Goal: Task Accomplishment & Management: Use online tool/utility

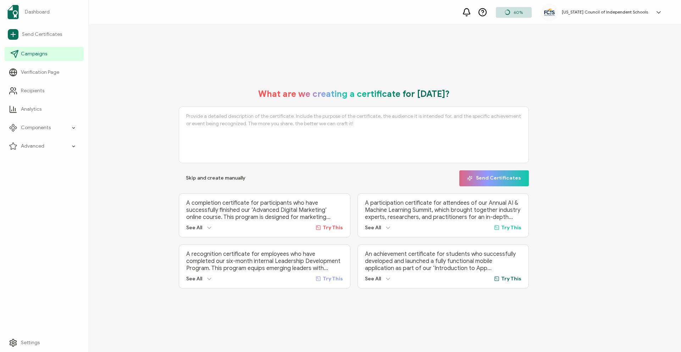
click at [15, 54] on icon at bounding box center [14, 54] width 9 height 9
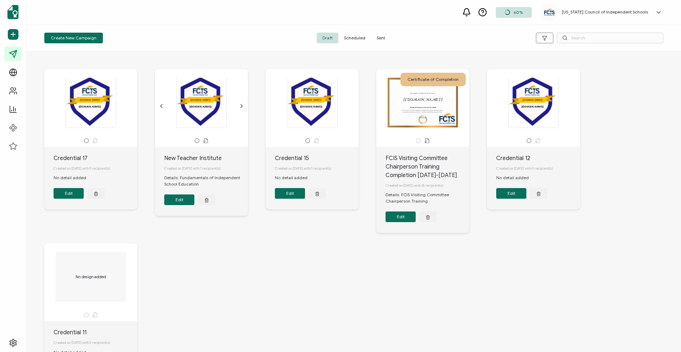
click at [69, 194] on button "Edit" at bounding box center [69, 193] width 30 height 11
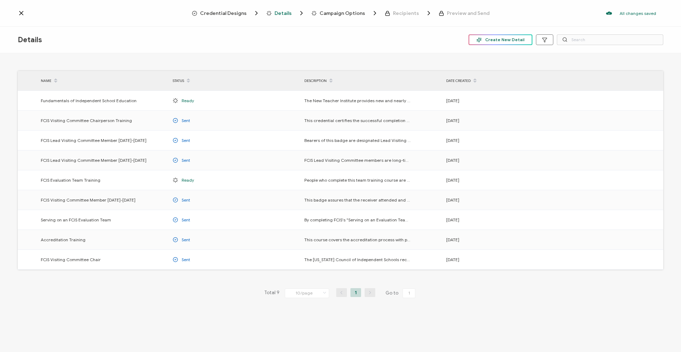
click at [485, 40] on span "Create New Detail" at bounding box center [501, 39] width 48 height 5
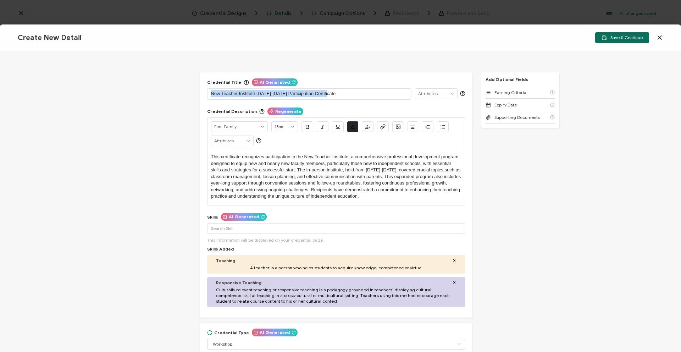
drag, startPoint x: 344, startPoint y: 95, endPoint x: 205, endPoint y: 93, distance: 138.4
click at [205, 93] on div "Credential Title AI Generated New Teacher Institute [DATE]-[DATE] Participation…" at bounding box center [336, 194] width 273 height 245
click at [659, 40] on icon at bounding box center [660, 37] width 7 height 7
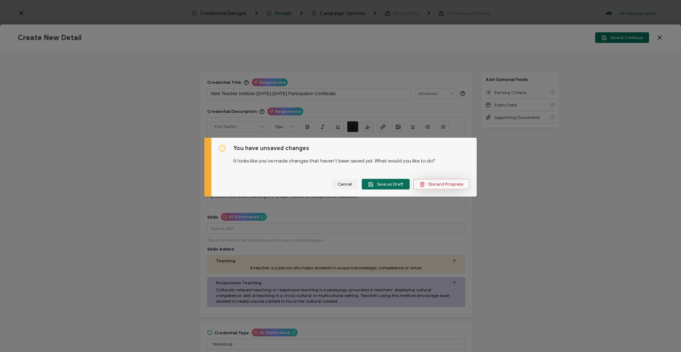
click at [442, 182] on span "Discard Progress" at bounding box center [442, 184] width 44 height 5
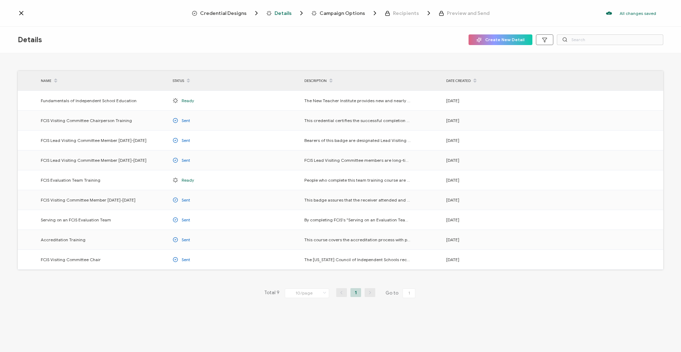
click at [21, 14] on icon at bounding box center [21, 13] width 7 height 7
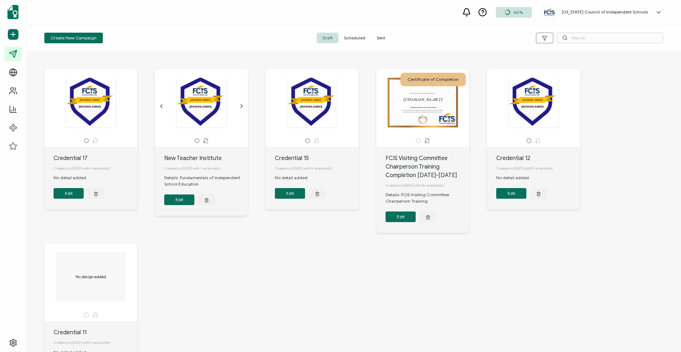
click at [170, 31] on div "Create New Campaign Draft Scheduled Sent" at bounding box center [354, 38] width 655 height 27
click at [84, 36] on span "Create New Campaign" at bounding box center [74, 38] width 46 height 4
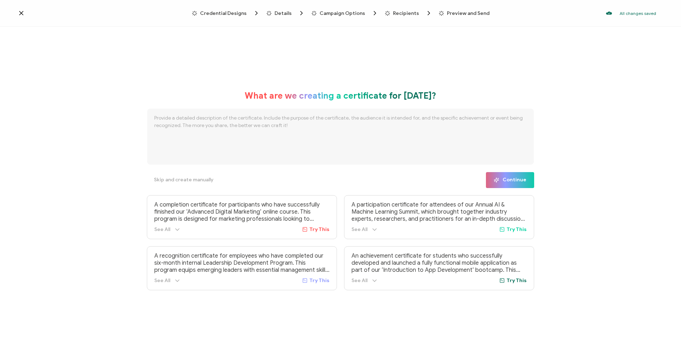
click at [348, 123] on textarea at bounding box center [341, 136] width 388 height 57
type textarea "A completion certificate for participants who have successfully finished our "I…"
click at [526, 183] on span "Continue" at bounding box center [510, 179] width 33 height 5
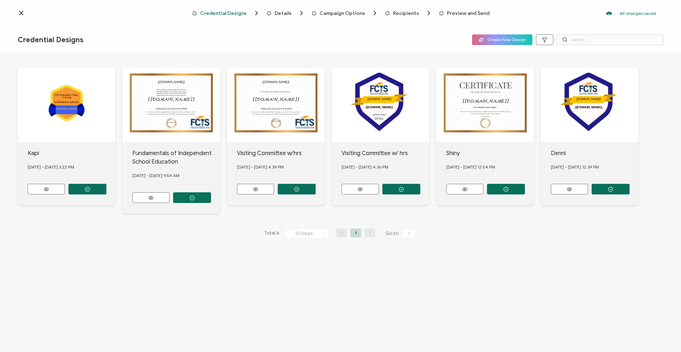
click at [583, 150] on div "Denni" at bounding box center [595, 153] width 88 height 9
click at [617, 188] on button "button" at bounding box center [611, 189] width 38 height 11
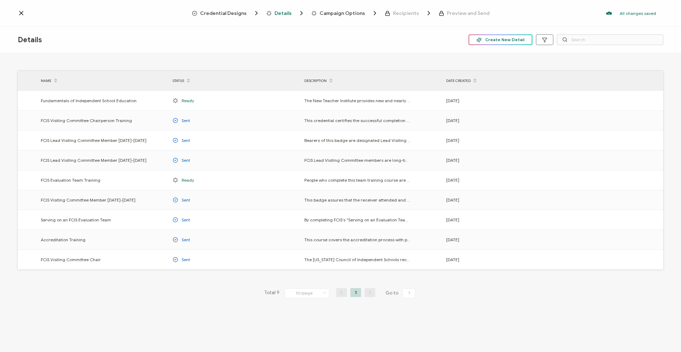
click at [498, 39] on span "Create New Detail" at bounding box center [501, 39] width 48 height 5
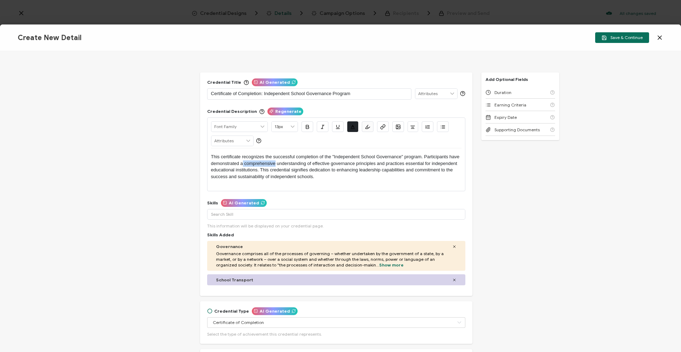
drag, startPoint x: 242, startPoint y: 164, endPoint x: 274, endPoint y: 165, distance: 32.3
click at [274, 165] on p "This certificate recognizes the successful completion of the "Independent Schoo…" at bounding box center [336, 167] width 251 height 26
click at [299, 164] on p "This certificate recognizes the successful completion of the "Independent Schoo…" at bounding box center [336, 167] width 251 height 26
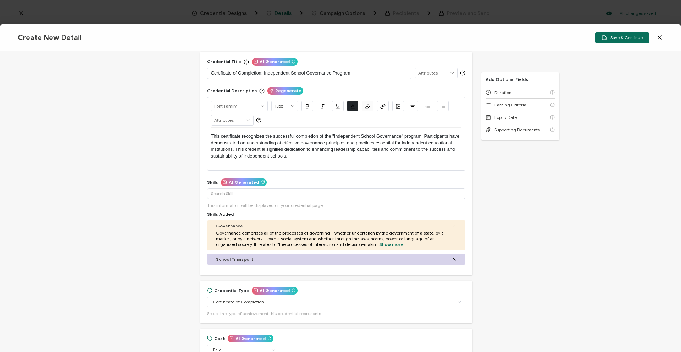
scroll to position [21, 0]
click at [321, 194] on input "text" at bounding box center [336, 193] width 258 height 11
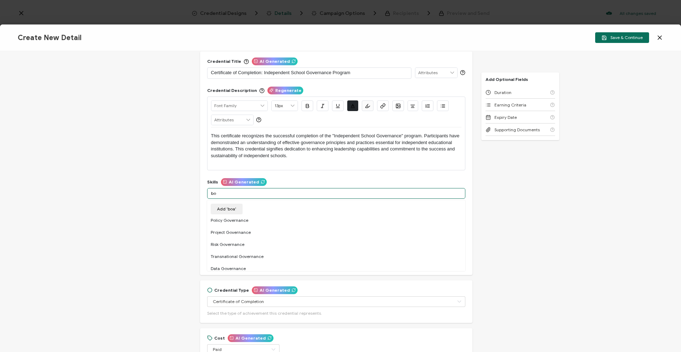
type input "b"
type input "Board Governance"
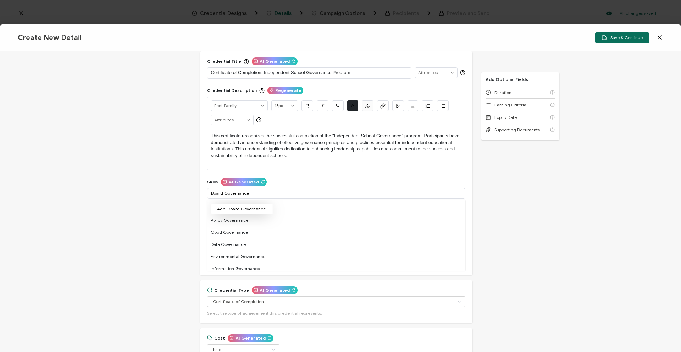
click at [252, 207] on button "Add 'Board Governance'" at bounding box center [242, 209] width 62 height 11
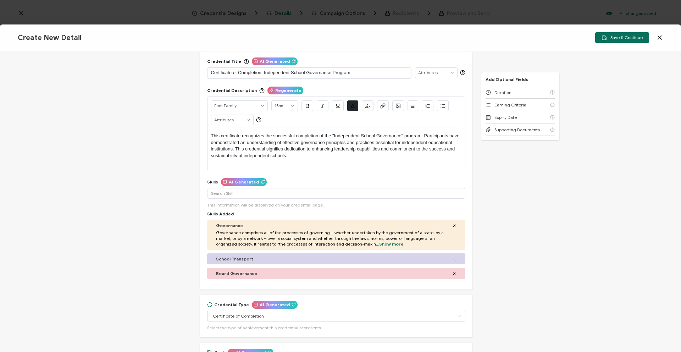
click at [452, 227] on icon at bounding box center [454, 226] width 4 height 4
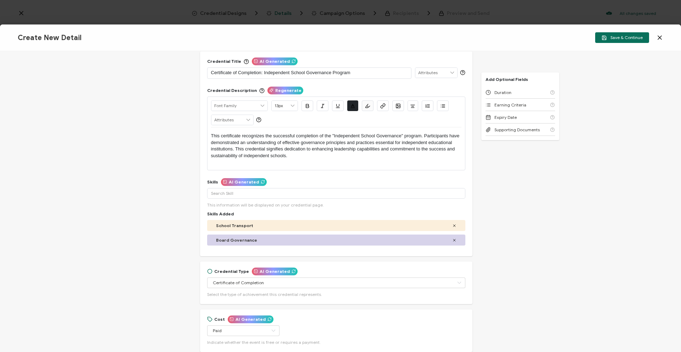
click at [454, 225] on icon at bounding box center [455, 226] width 2 height 2
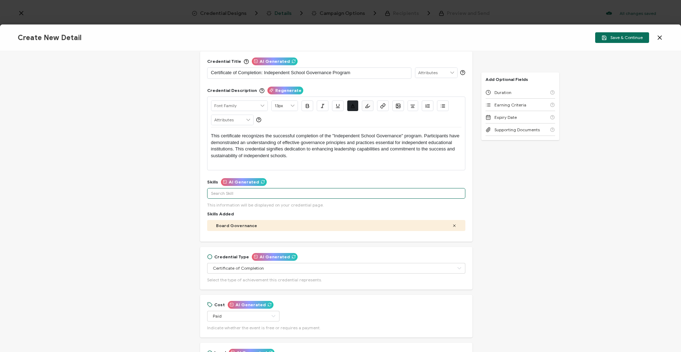
click at [221, 195] on input "text" at bounding box center [336, 193] width 258 height 11
click at [237, 193] on input "leadership" at bounding box center [336, 193] width 258 height 11
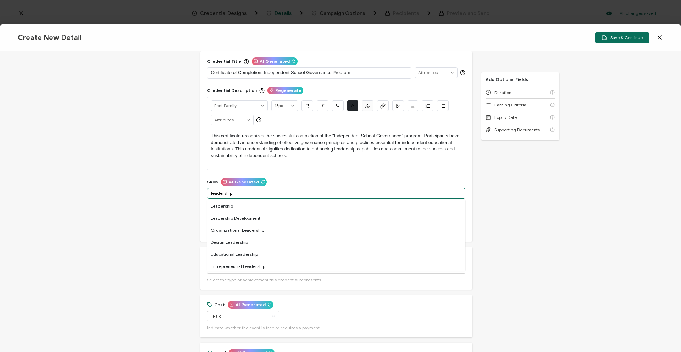
drag, startPoint x: 231, startPoint y: 192, endPoint x: 226, endPoint y: 192, distance: 5.3
click at [226, 192] on input "leadership" at bounding box center [336, 193] width 258 height 11
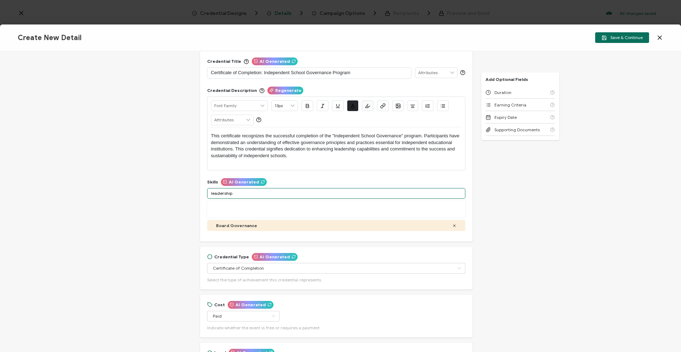
click at [234, 193] on input "leadership" at bounding box center [336, 193] width 258 height 11
drag, startPoint x: 235, startPoint y: 195, endPoint x: 195, endPoint y: 191, distance: 40.3
click at [195, 191] on div "Credential Title AI Generated Certificate of Completion: Independent School Gov…" at bounding box center [340, 201] width 681 height 301
type input "Leadership"
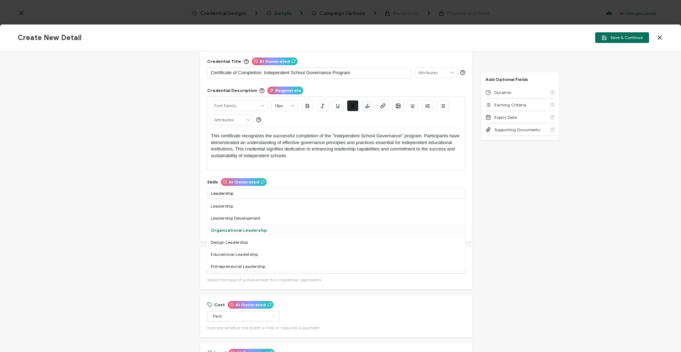
click at [229, 230] on div "Organizational Leadership" at bounding box center [336, 230] width 258 height 12
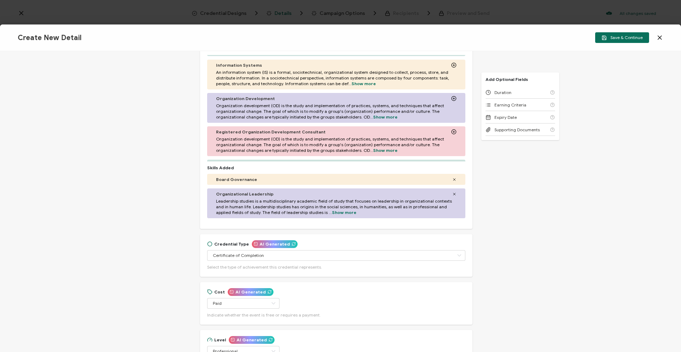
scroll to position [221, 0]
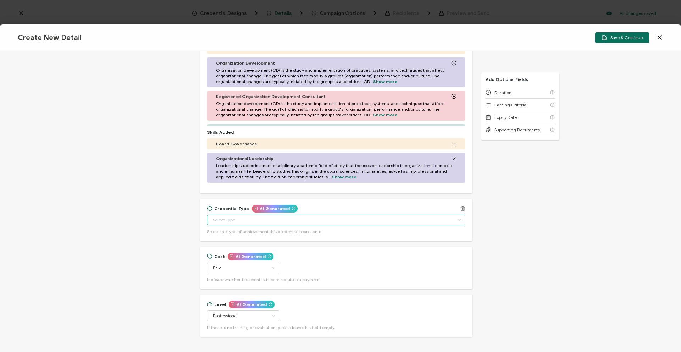
click at [253, 219] on input "text" at bounding box center [336, 220] width 258 height 11
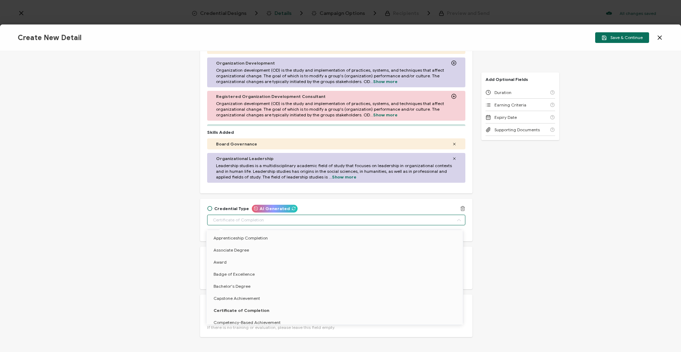
click at [253, 219] on input "text" at bounding box center [336, 220] width 258 height 11
type input "Certificate of Completion"
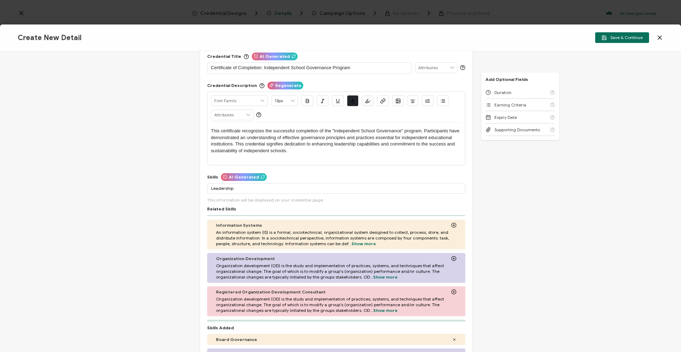
scroll to position [21, 0]
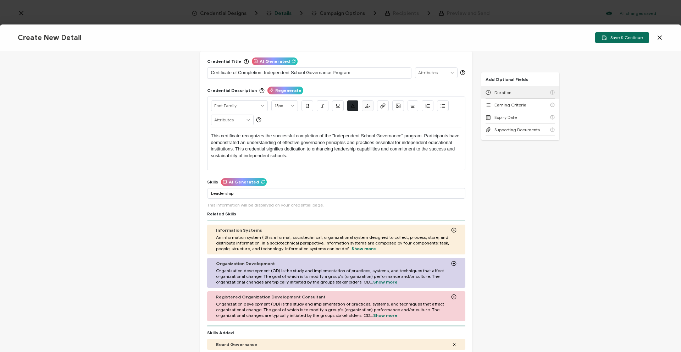
click at [523, 92] on div "Duration" at bounding box center [521, 92] width 70 height 12
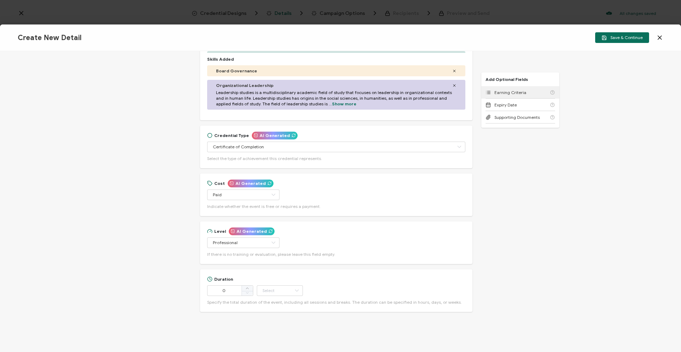
scroll to position [297, 0]
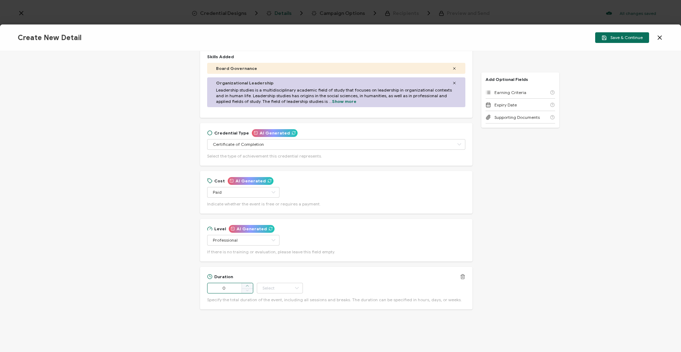
click at [246, 285] on icon at bounding box center [248, 286] width 4 height 4
type input "2"
click at [268, 287] on input "text" at bounding box center [280, 288] width 46 height 11
click at [272, 257] on li "Year" at bounding box center [280, 257] width 48 height 12
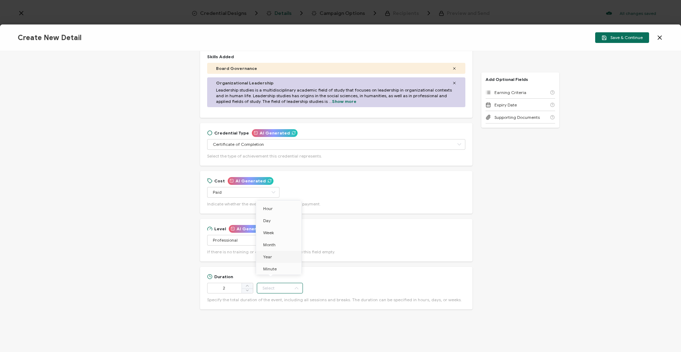
type input "Year"
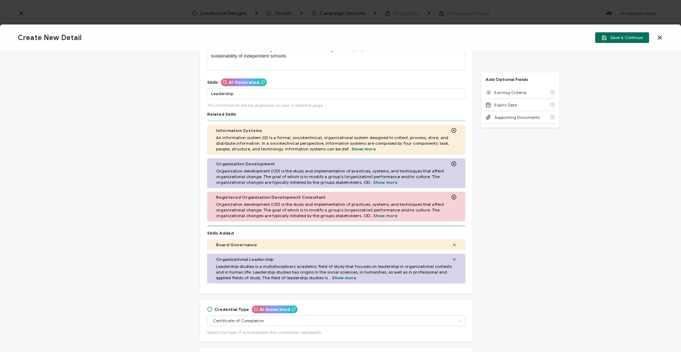
scroll to position [0, 0]
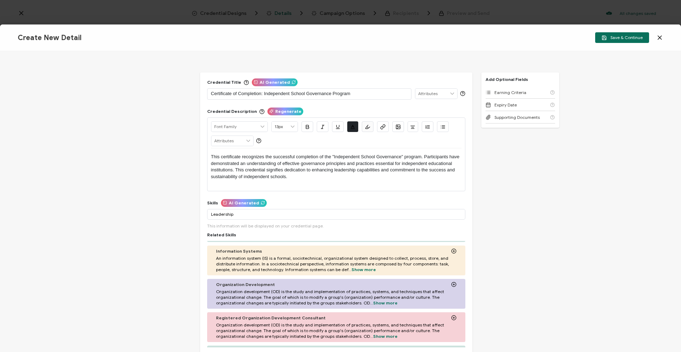
click at [420, 157] on p "This certificate recognizes the successful completion of the "Independent Schoo…" at bounding box center [336, 167] width 251 height 26
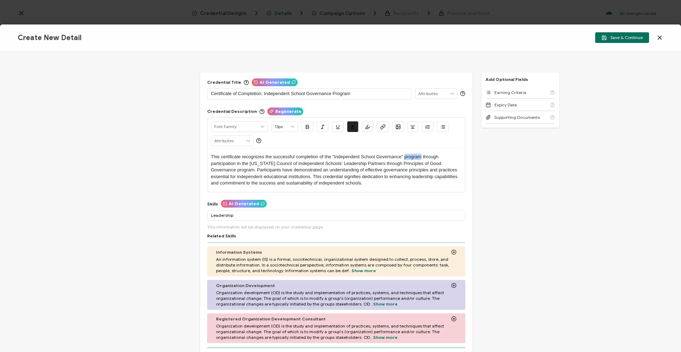
drag, startPoint x: 421, startPoint y: 156, endPoint x: 404, endPoint y: 157, distance: 17.8
click at [404, 157] on p "This certificate recognizes the successful completion of the "Independent Schoo…" at bounding box center [336, 170] width 251 height 33
click at [262, 156] on p "This certificate recognizes the successful completion of the "Independent Schoo…" at bounding box center [336, 170] width 251 height 33
click at [416, 157] on p "This certificate recognizes the successful completion of the "Independent Schoo…" at bounding box center [336, 170] width 251 height 33
drag, startPoint x: 227, startPoint y: 170, endPoint x: 211, endPoint y: 169, distance: 15.6
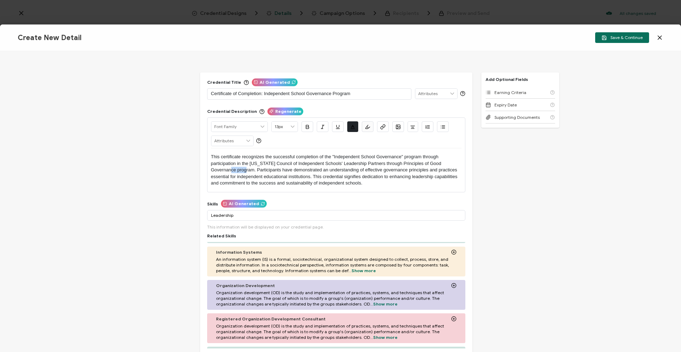
click at [211, 169] on p "This certificate recognizes the successful completion of the "Independent Schoo…" at bounding box center [336, 170] width 251 height 33
click at [610, 38] on span "Save & Continue" at bounding box center [622, 37] width 41 height 5
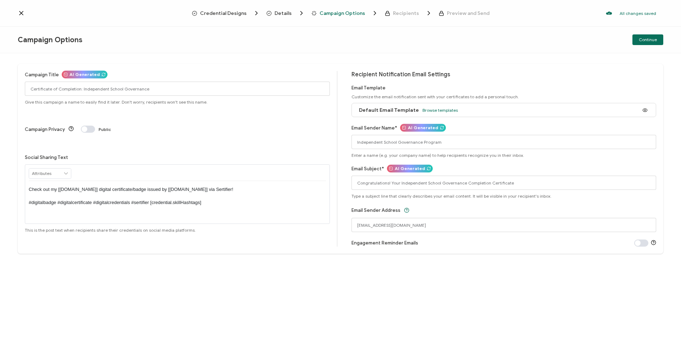
click at [281, 14] on span "Details" at bounding box center [283, 13] width 17 height 5
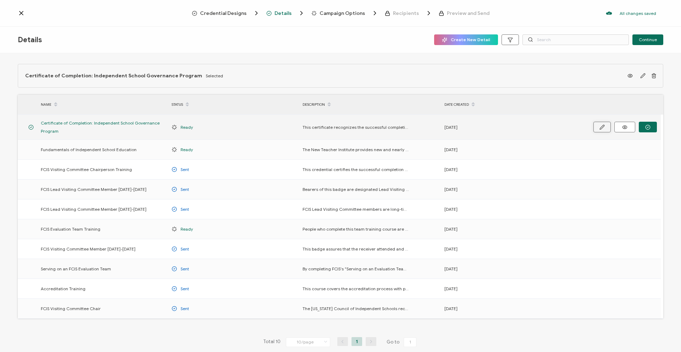
click at [606, 124] on button "button" at bounding box center [602, 127] width 17 height 11
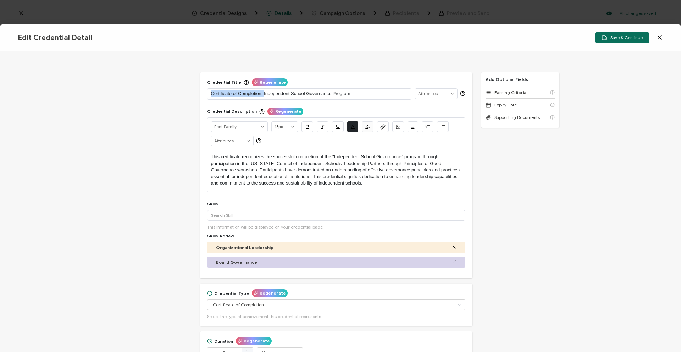
drag, startPoint x: 263, startPoint y: 93, endPoint x: 197, endPoint y: 92, distance: 66.7
click at [197, 92] on div "Credential Title Regenerate Certificate of Completion: Independent School Gover…" at bounding box center [340, 201] width 681 height 301
drag, startPoint x: 293, startPoint y: 94, endPoint x: 279, endPoint y: 93, distance: 14.6
click at [279, 93] on p "Independent School Governance Program" at bounding box center [309, 93] width 197 height 7
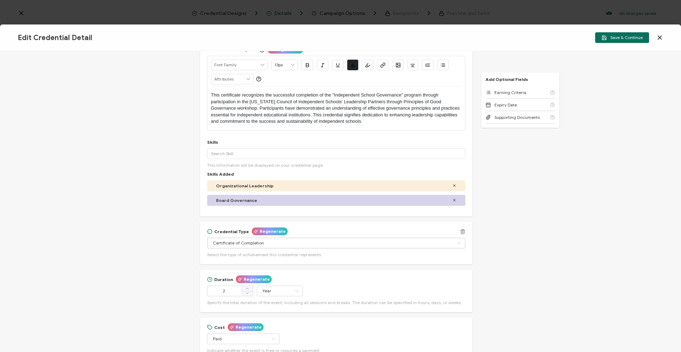
scroll to position [93, 0]
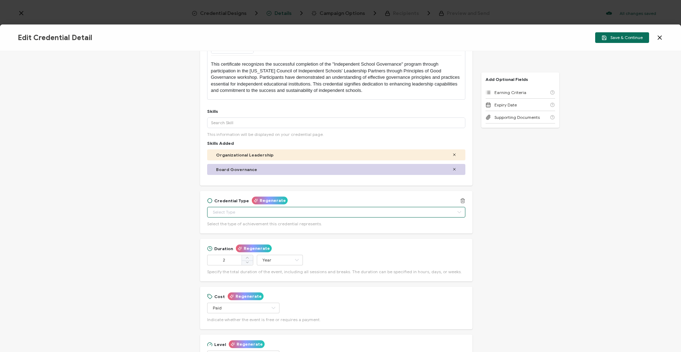
click at [336, 213] on input "text" at bounding box center [336, 212] width 258 height 11
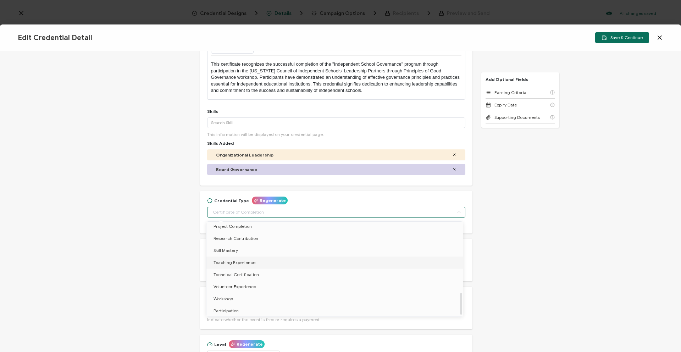
scroll to position [309, 0]
click at [243, 298] on li "Workshop" at bounding box center [336, 299] width 259 height 12
type input "Workshop"
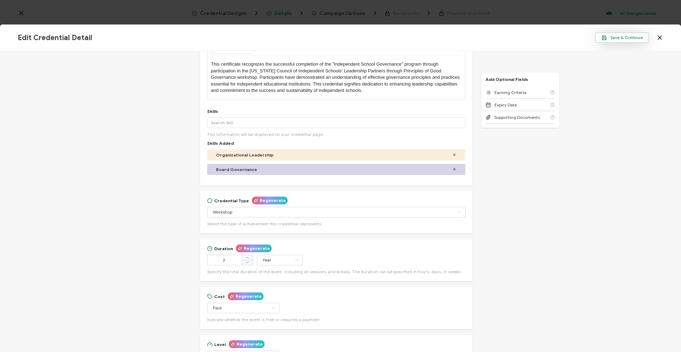
click at [612, 39] on span "Save & Continue" at bounding box center [622, 37] width 41 height 5
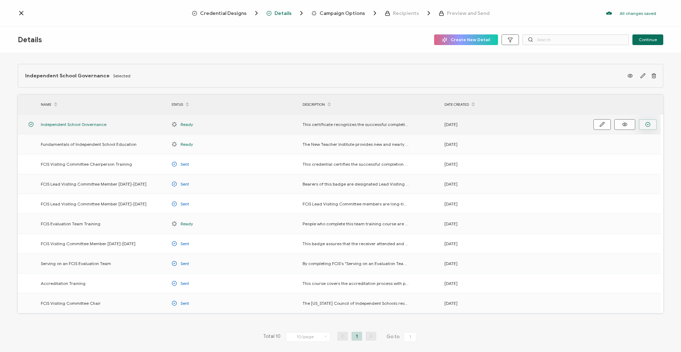
click at [649, 125] on icon "button" at bounding box center [648, 124] width 5 height 5
